Goal: Task Accomplishment & Management: Complete application form

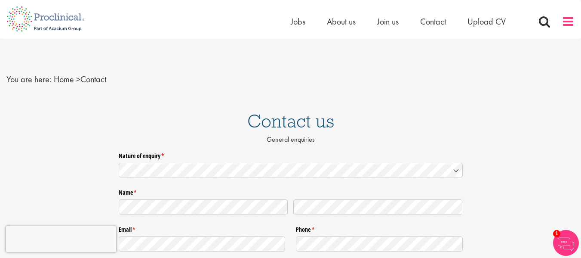
click at [567, 22] on span at bounding box center [568, 21] width 13 height 13
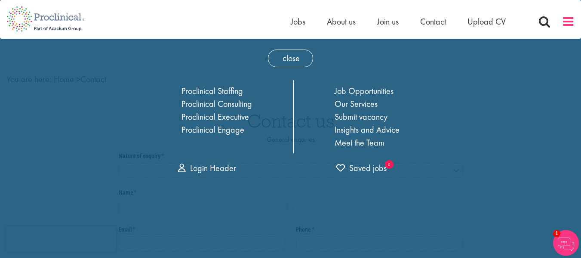
click at [567, 22] on span at bounding box center [568, 21] width 13 height 13
click at [433, 23] on span "Contact" at bounding box center [433, 21] width 26 height 11
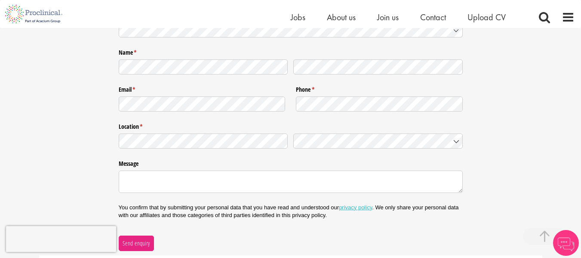
scroll to position [387, 0]
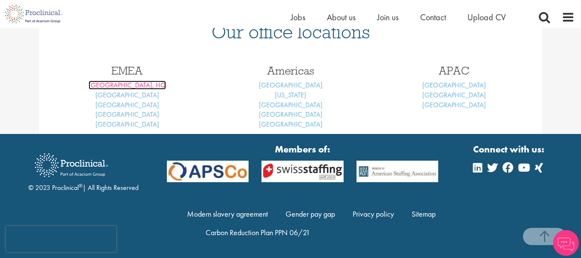
click at [125, 85] on link "[GEOGRAPHIC_DATA], HQ" at bounding box center [127, 84] width 77 height 9
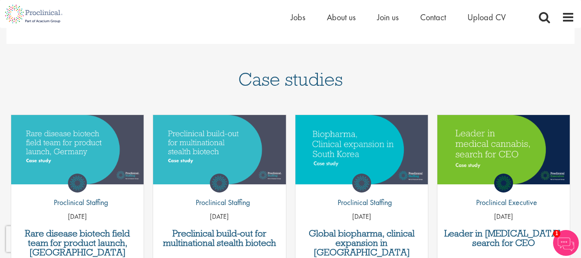
scroll to position [472, 0]
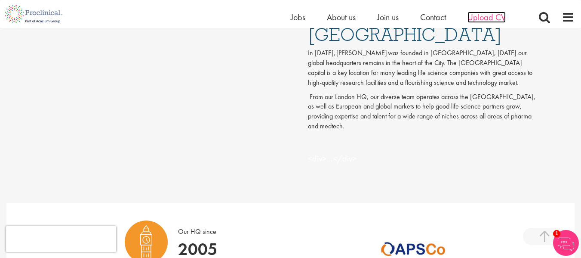
click at [484, 14] on span "Upload CV" at bounding box center [486, 17] width 38 height 11
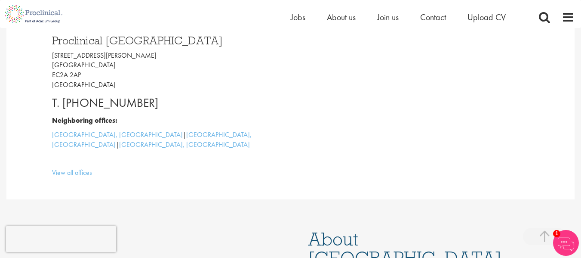
scroll to position [234, 0]
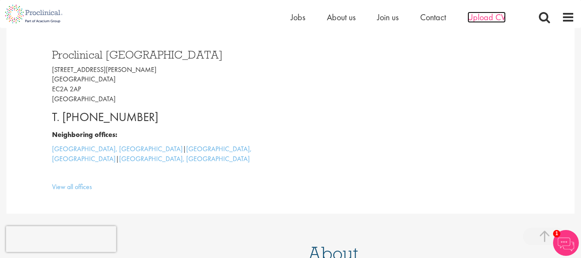
click at [483, 19] on span "Upload CV" at bounding box center [486, 17] width 38 height 11
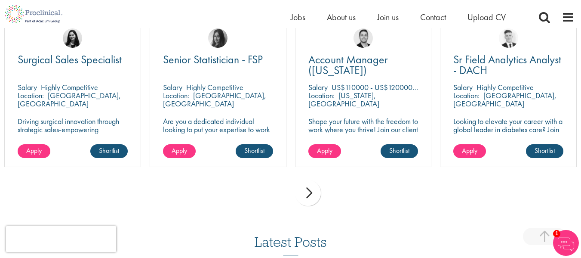
scroll to position [645, 0]
